Goal: Find contact information: Find contact information

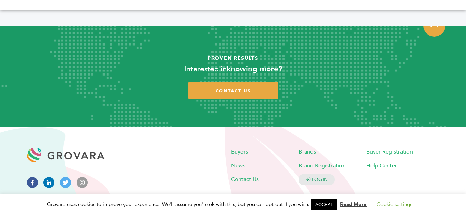
scroll to position [1395, 0]
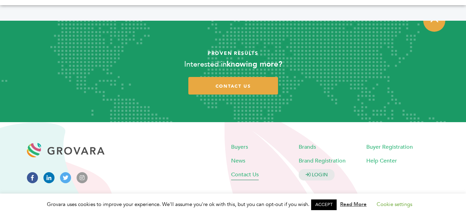
click at [243, 171] on span "Contact Us" at bounding box center [245, 175] width 28 height 8
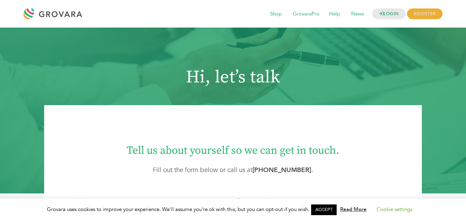
scroll to position [69, 0]
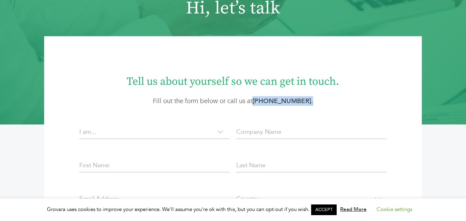
drag, startPoint x: 317, startPoint y: 99, endPoint x: 259, endPoint y: 99, distance: 57.9
click at [259, 99] on p "Fill out the form below or call us at (305) 582-5643 ." at bounding box center [233, 101] width 340 height 10
copy strong "(305) 582-5643 ."
